Goal: Information Seeking & Learning: Learn about a topic

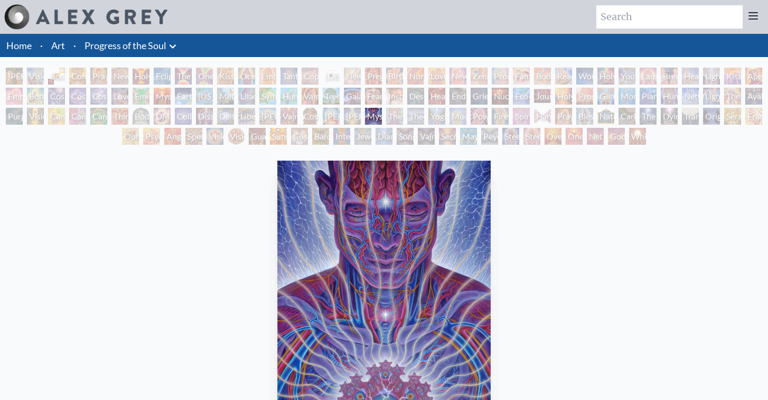
click at [10, 72] on div "[PERSON_NAME] & Eve" at bounding box center [14, 76] width 17 height 17
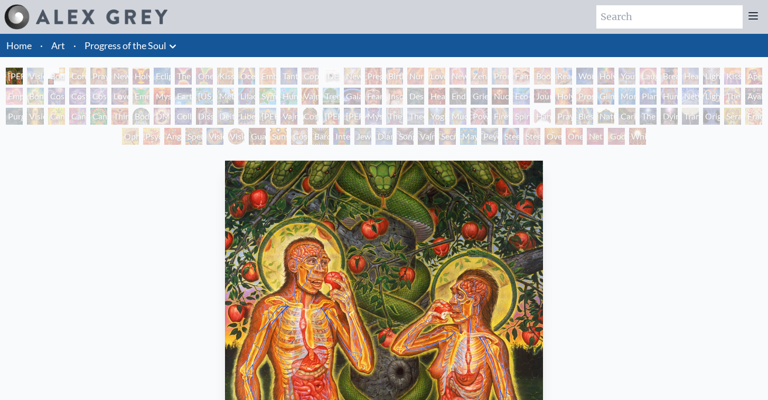
click at [158, 85] on div "[PERSON_NAME] & Eve Visionary Origin of Language Body, Mind, Spirit Contemplati…" at bounding box center [384, 108] width 768 height 80
click at [171, 77] on div "Eclipse" at bounding box center [162, 76] width 17 height 17
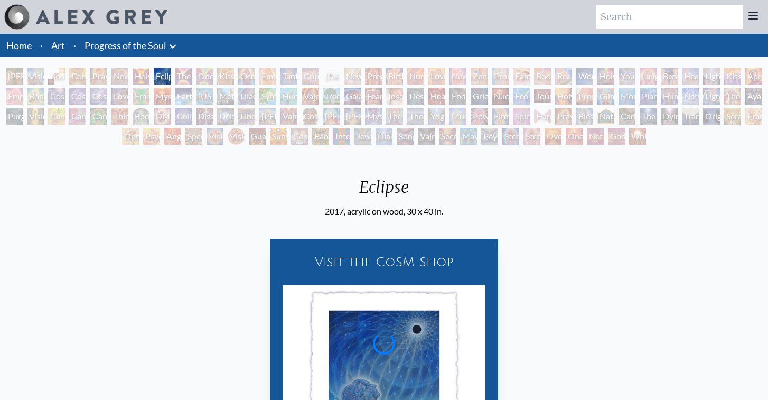
click at [201, 78] on div "One Taste" at bounding box center [204, 76] width 17 height 17
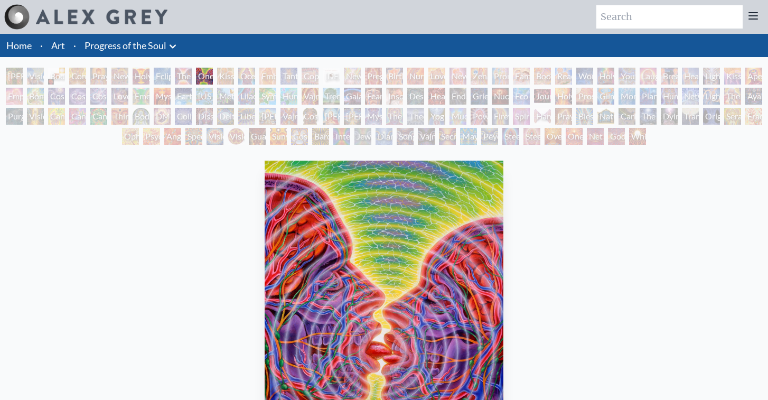
click at [234, 76] on div "[PERSON_NAME] & Eve Visionary Origin of Language Body, Mind, Spirit Contemplati…" at bounding box center [384, 108] width 768 height 80
click at [227, 73] on div "Kissing" at bounding box center [225, 76] width 17 height 17
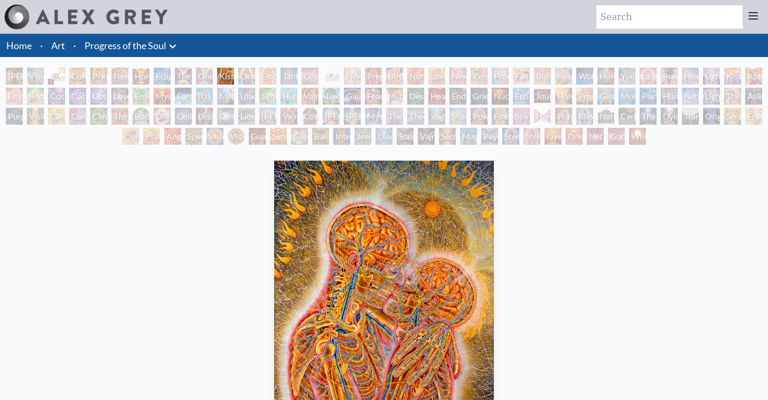
click at [234, 74] on div "Kissing" at bounding box center [225, 76] width 17 height 17
click at [255, 71] on div "Ocean of Love Bliss" at bounding box center [246, 76] width 17 height 17
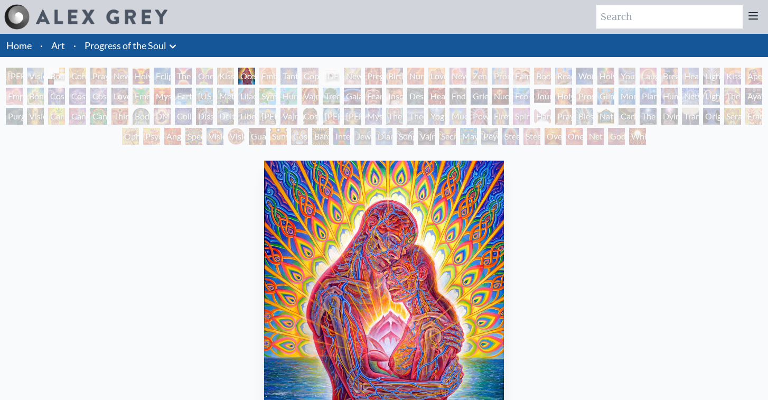
click at [255, 71] on div "Ocean of Love Bliss" at bounding box center [246, 76] width 17 height 17
click at [255, 76] on div "Ocean of Love Bliss" at bounding box center [246, 76] width 17 height 17
click at [330, 74] on div "[DEMOGRAPHIC_DATA] Embryo" at bounding box center [331, 76] width 17 height 17
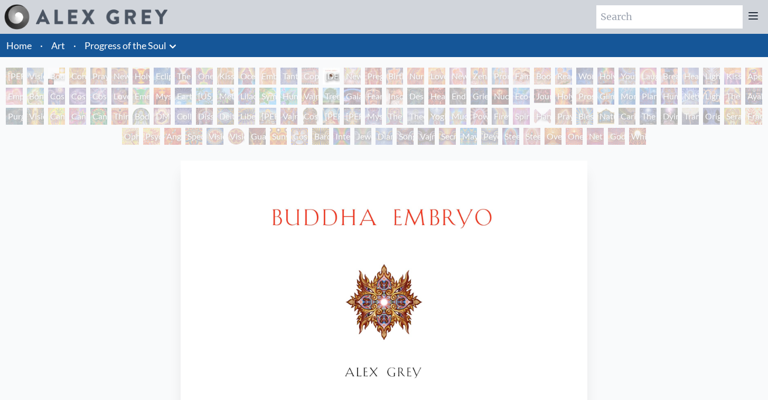
click at [266, 77] on div "Embracing" at bounding box center [267, 76] width 17 height 17
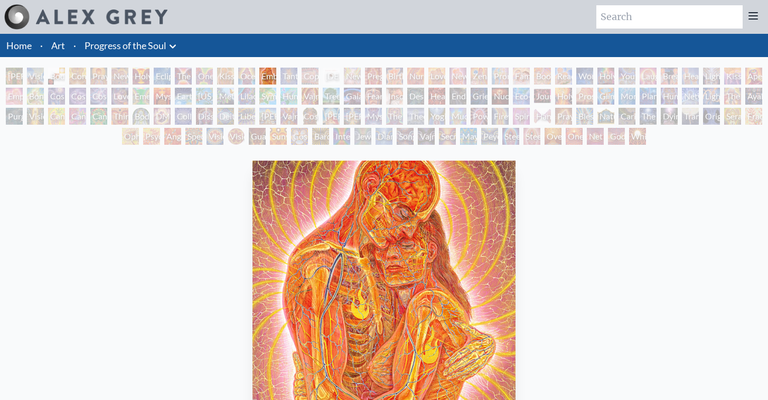
click at [260, 75] on div "[PERSON_NAME] & Eve Visionary Origin of Language Body, Mind, Spirit Contemplati…" at bounding box center [384, 108] width 768 height 80
click at [251, 77] on div "Ocean of Love Bliss" at bounding box center [246, 76] width 17 height 17
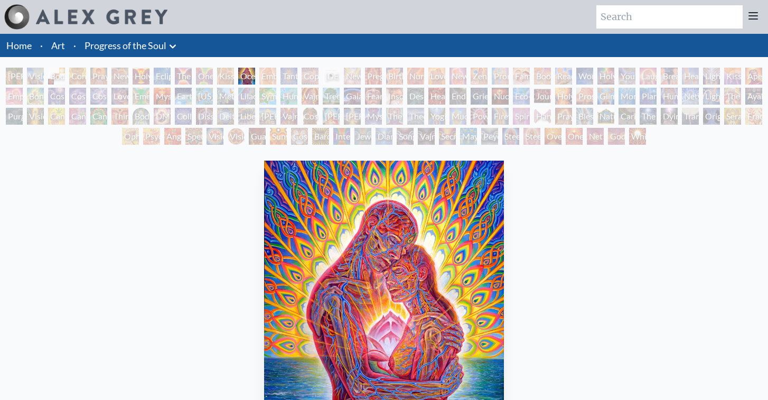
click at [361, 72] on div "Newborn" at bounding box center [352, 76] width 17 height 17
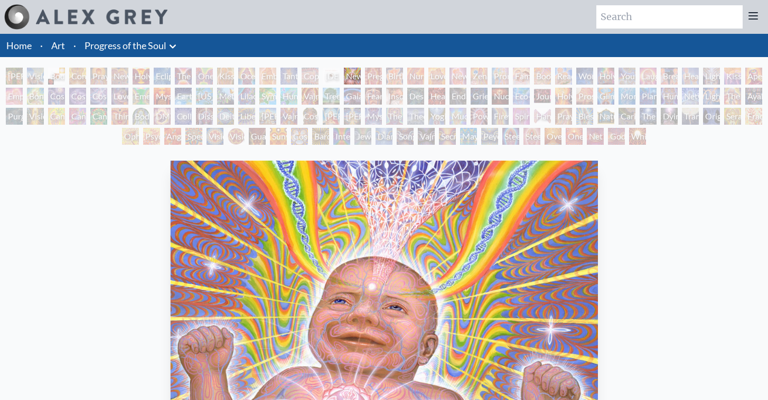
click at [403, 77] on div "Birth" at bounding box center [394, 76] width 17 height 17
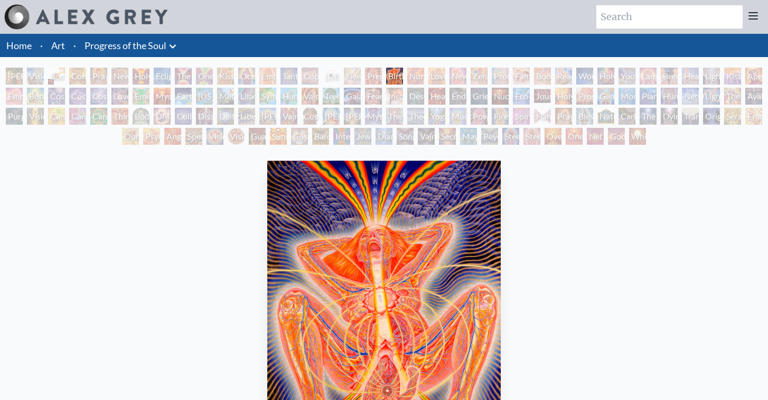
click at [382, 115] on div "Mystic Eye" at bounding box center [373, 116] width 17 height 17
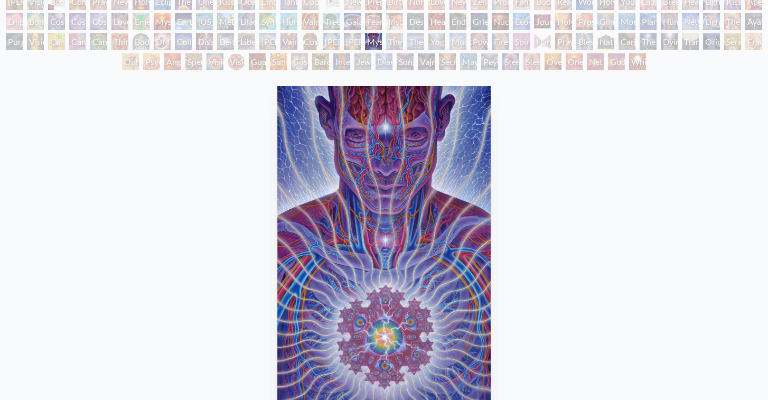
scroll to position [74, 0]
